Goal: Information Seeking & Learning: Learn about a topic

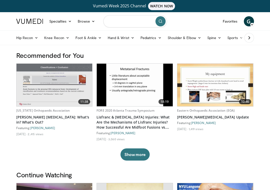
click at [119, 23] on input "Search topics, interventions" at bounding box center [134, 21] width 63 height 12
type input "*******"
click at [162, 20] on icon "submit" at bounding box center [160, 21] width 4 height 4
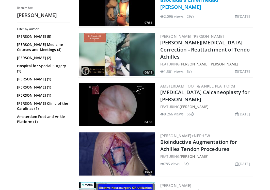
scroll to position [237, 0]
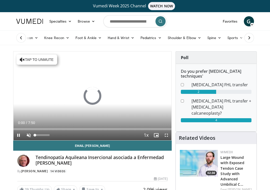
click at [29, 136] on span "Video Player" at bounding box center [29, 135] width 10 height 10
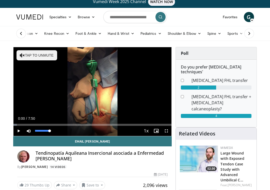
scroll to position [10, 0]
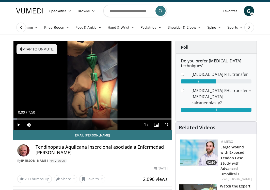
click at [20, 123] on span "Video Player" at bounding box center [18, 125] width 10 height 10
click at [166, 125] on span "Video Player" at bounding box center [166, 125] width 10 height 10
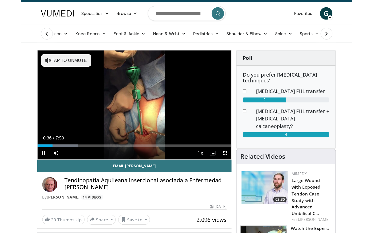
scroll to position [0, 0]
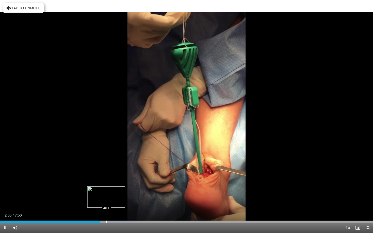
click at [107, 190] on div "Progress Bar" at bounding box center [106, 222] width 1 height 2
click at [124, 190] on div "Current Time 2:15 / Duration 7:50 Pause Skip Backward Skip Forward Mute 100% Lo…" at bounding box center [186, 228] width 373 height 10
click at [125, 190] on div "Loaded : 44.70% 2:17 2:36" at bounding box center [186, 220] width 373 height 5
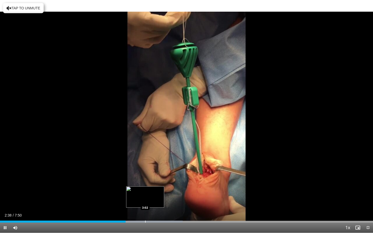
click at [145, 190] on div "Progress Bar" at bounding box center [145, 222] width 1 height 2
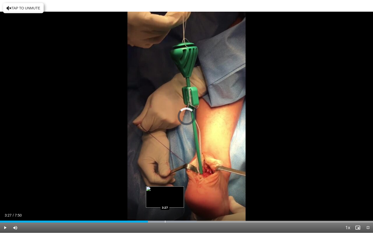
click at [165, 190] on div "Progress Bar" at bounding box center [165, 222] width 1 height 2
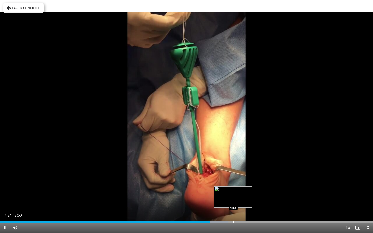
click at [233, 190] on div "Progress Bar" at bounding box center [233, 222] width 1 height 2
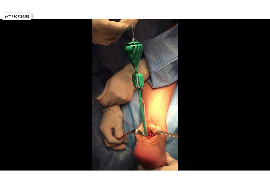
scroll to position [10, 0]
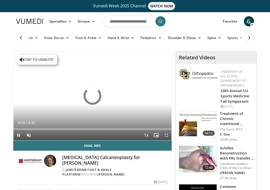
click at [165, 134] on span "Video Player" at bounding box center [166, 135] width 10 height 10
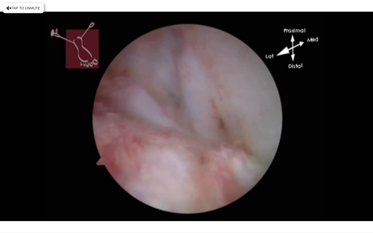
click at [13, 190] on video-js "**********" at bounding box center [186, 116] width 373 height 233
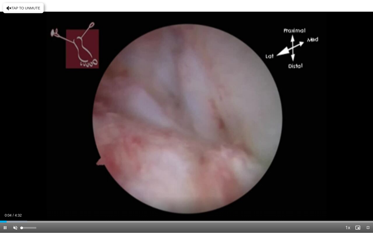
click at [16, 190] on span "Video Player" at bounding box center [15, 228] width 10 height 10
click at [14, 190] on span "Video Player" at bounding box center [15, 228] width 10 height 10
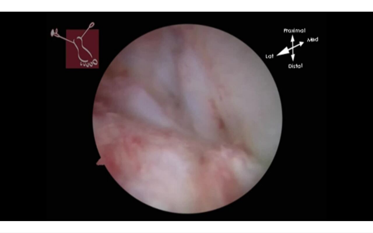
click at [14, 190] on div "10 seconds Tap to unmute" at bounding box center [186, 116] width 373 height 233
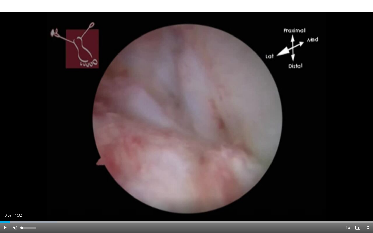
click at [14, 190] on span "Video Player" at bounding box center [15, 228] width 10 height 10
click at [7, 190] on span "Video Player" at bounding box center [5, 228] width 10 height 10
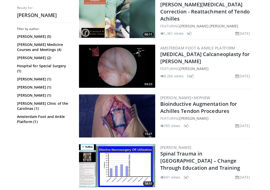
scroll to position [260, 0]
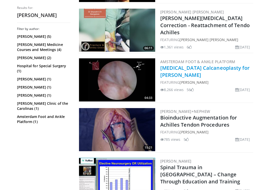
click at [177, 72] on link "[MEDICAL_DATA] Calcaneoplasty for [PERSON_NAME]" at bounding box center [204, 72] width 89 height 14
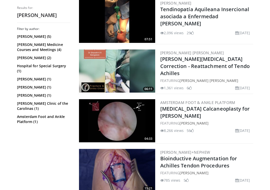
scroll to position [257, 0]
